Goal: Navigation & Orientation: Find specific page/section

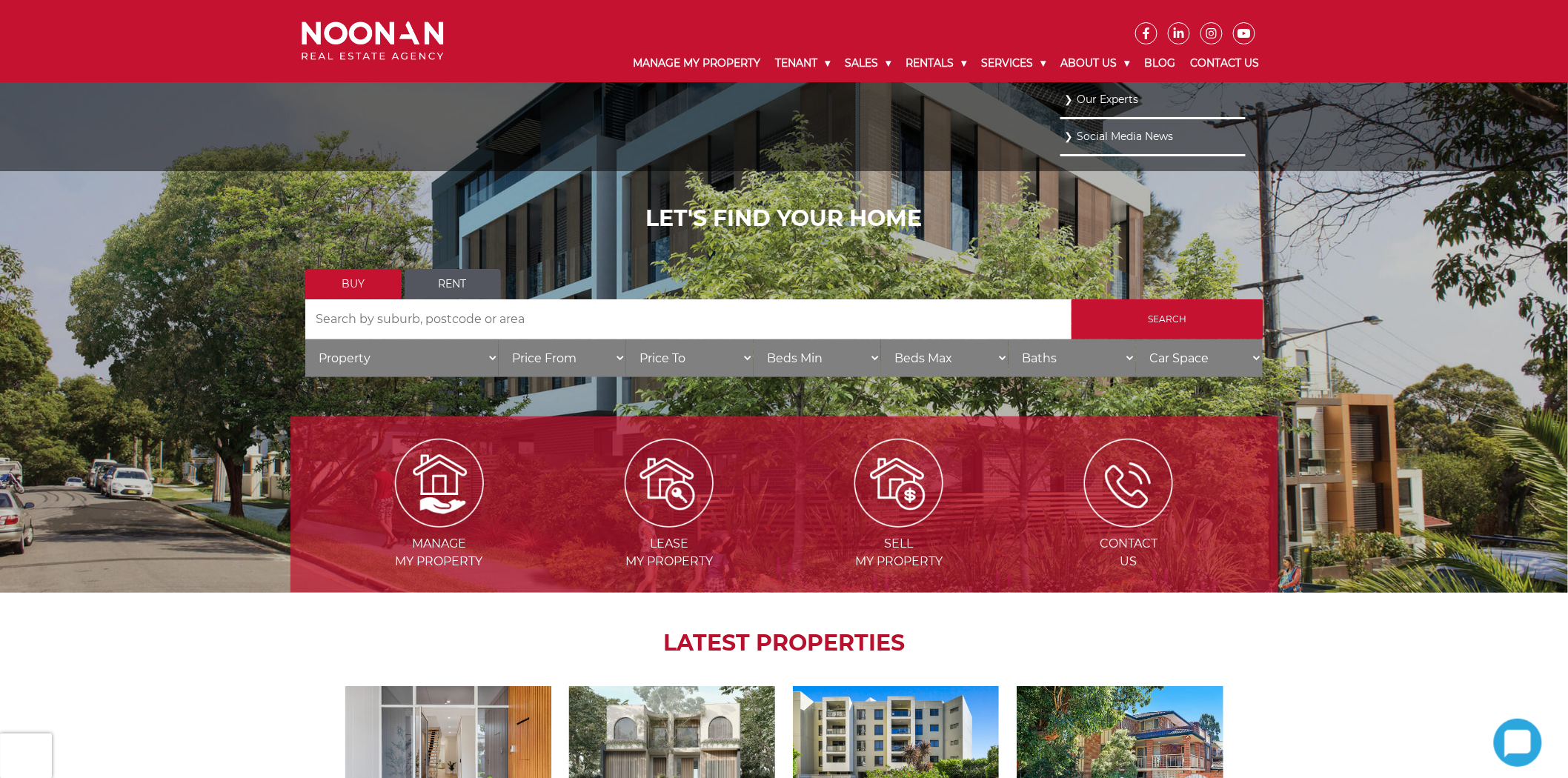
click at [1092, 97] on link "Our Experts" at bounding box center [1152, 99] width 177 height 20
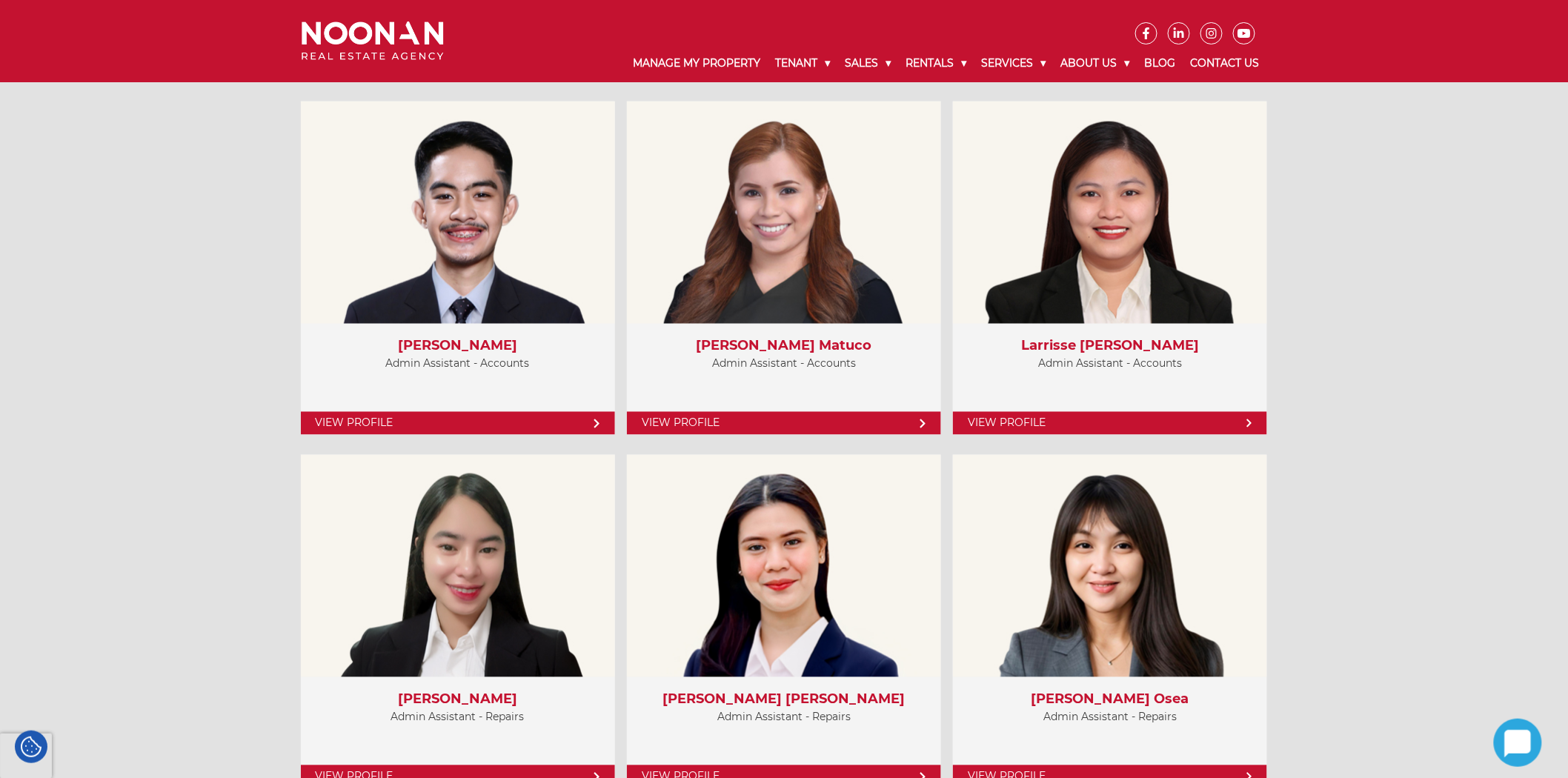
scroll to position [5517, 0]
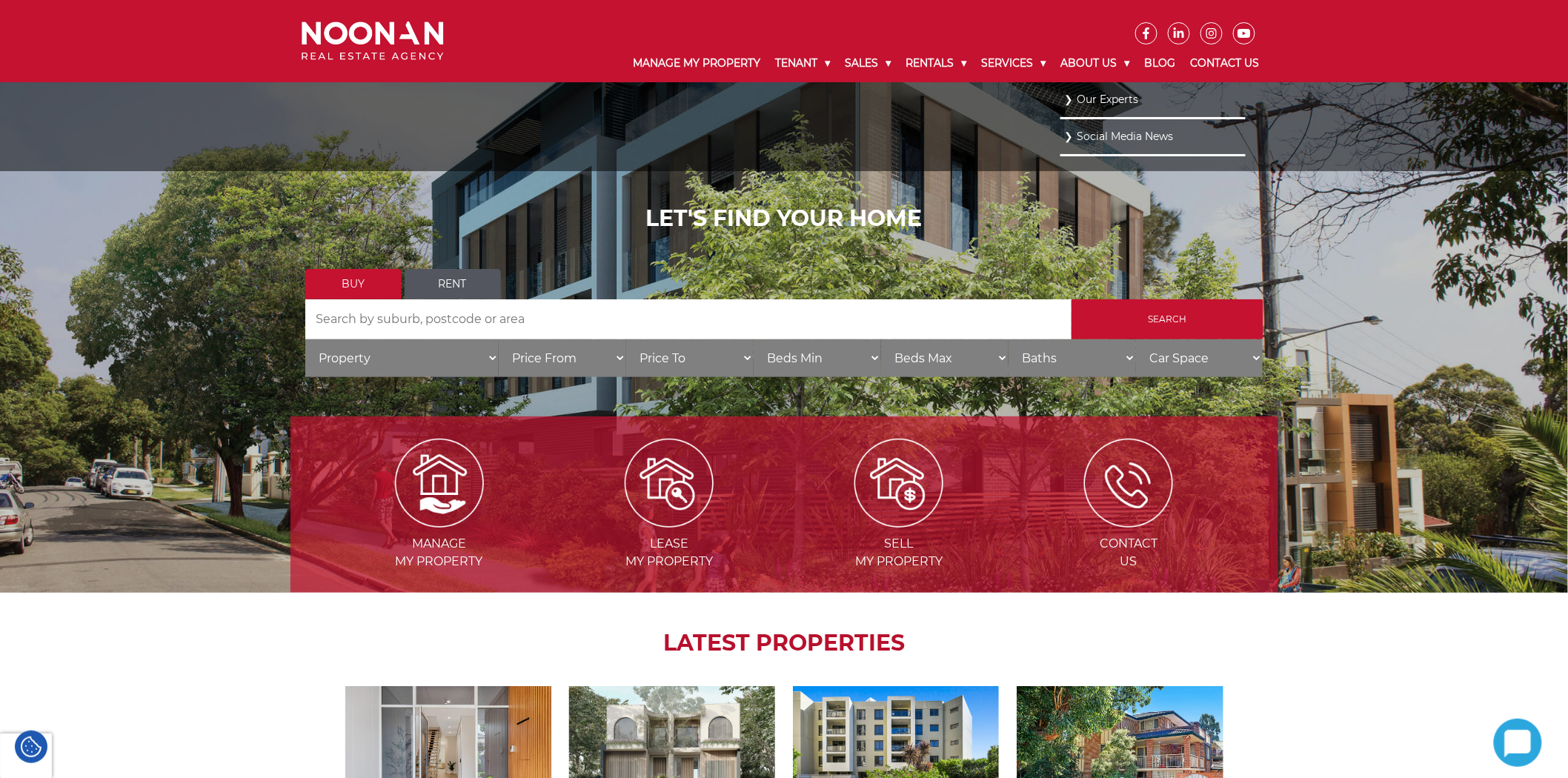
click at [1115, 94] on link "Our Experts" at bounding box center [1152, 99] width 177 height 20
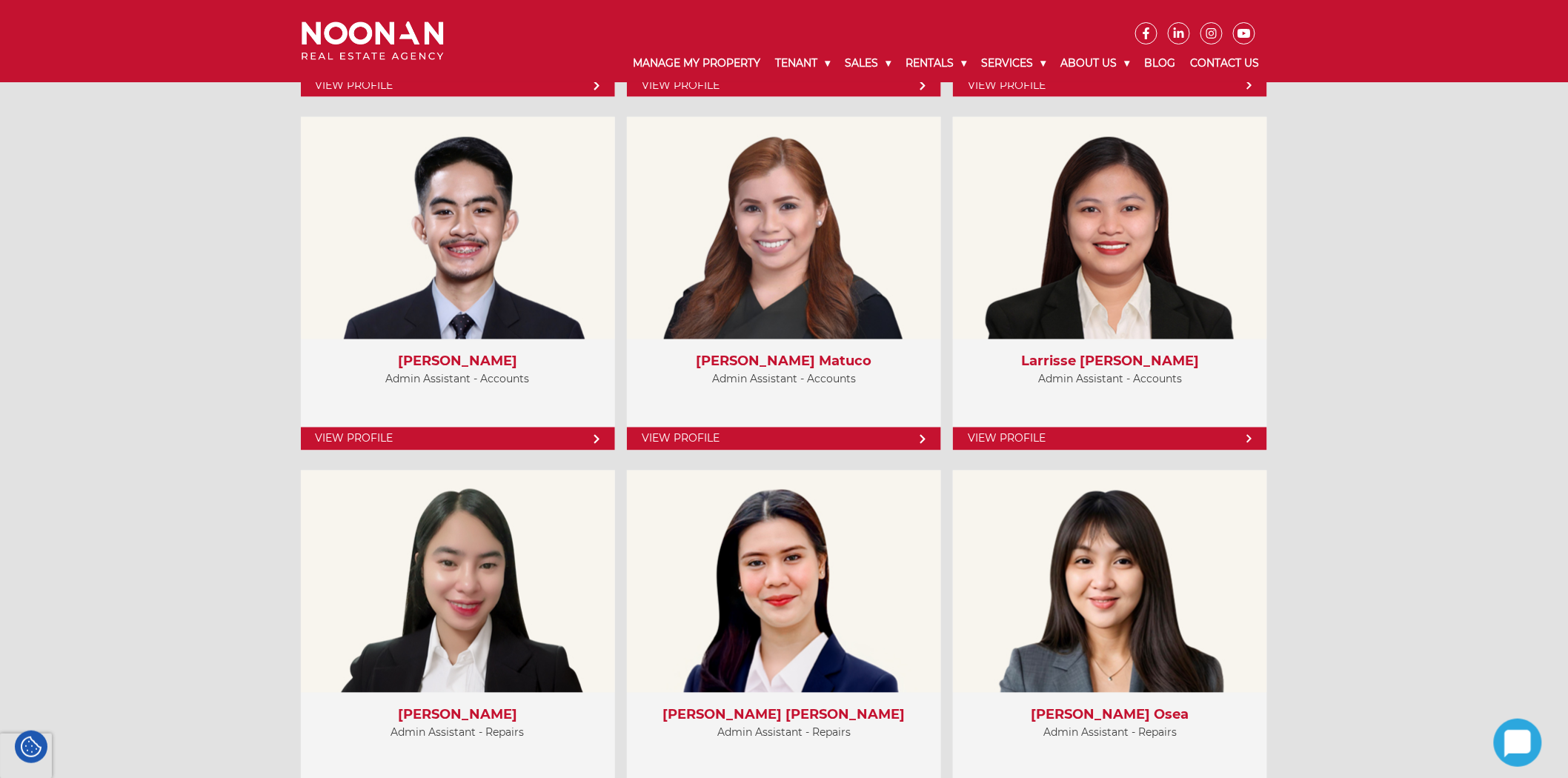
scroll to position [5599, 0]
